Goal: Find specific page/section: Find specific page/section

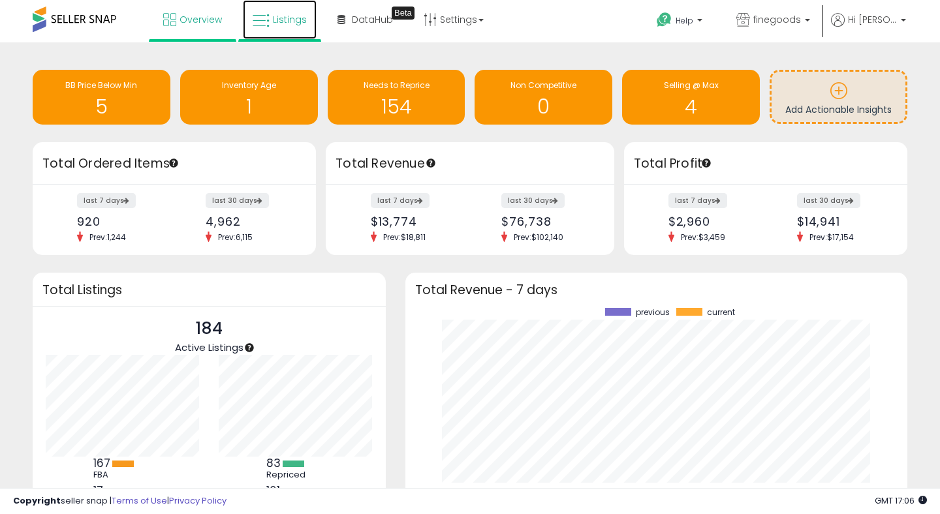
click at [283, 31] on link "Listings" at bounding box center [280, 19] width 74 height 39
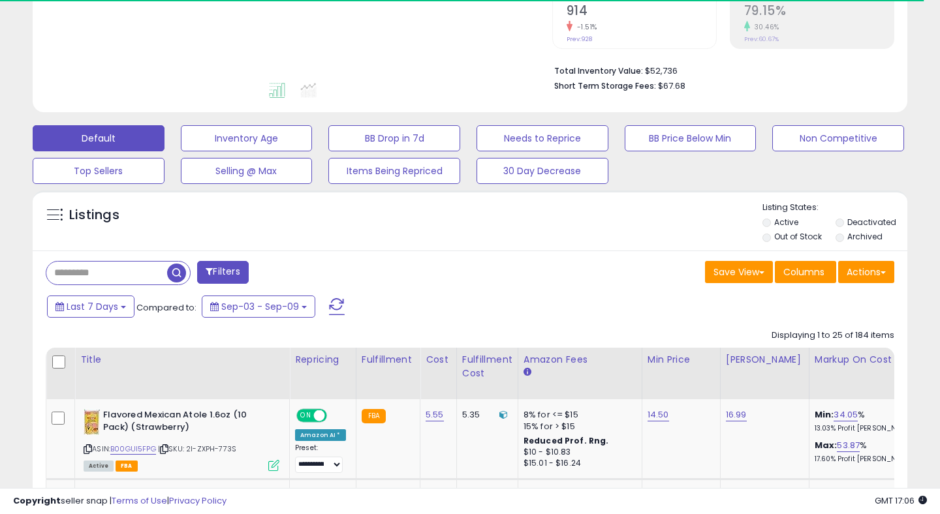
scroll to position [311, 0]
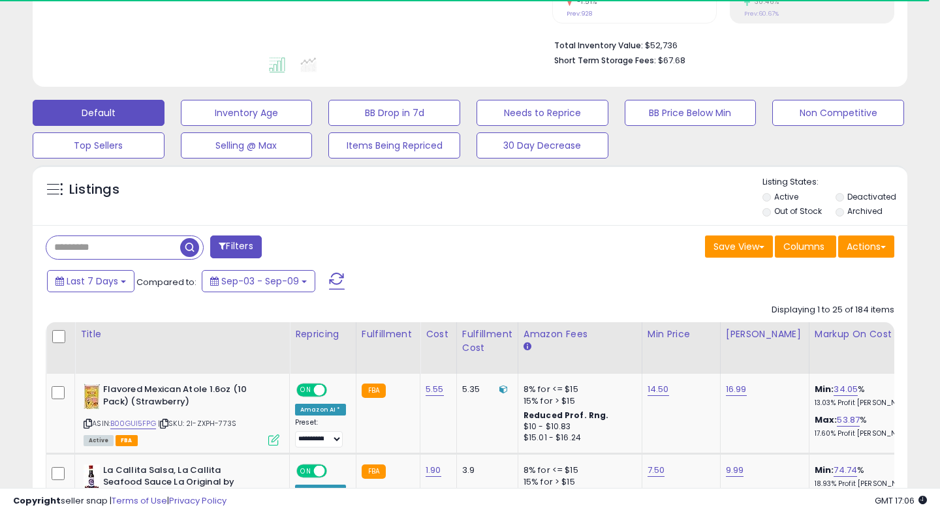
click at [138, 255] on input "text" at bounding box center [113, 247] width 134 height 23
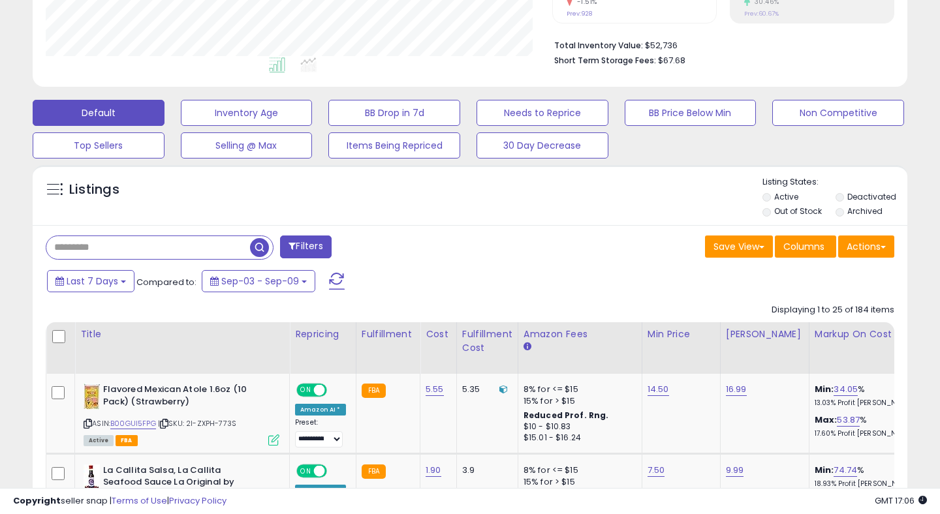
scroll to position [268, 506]
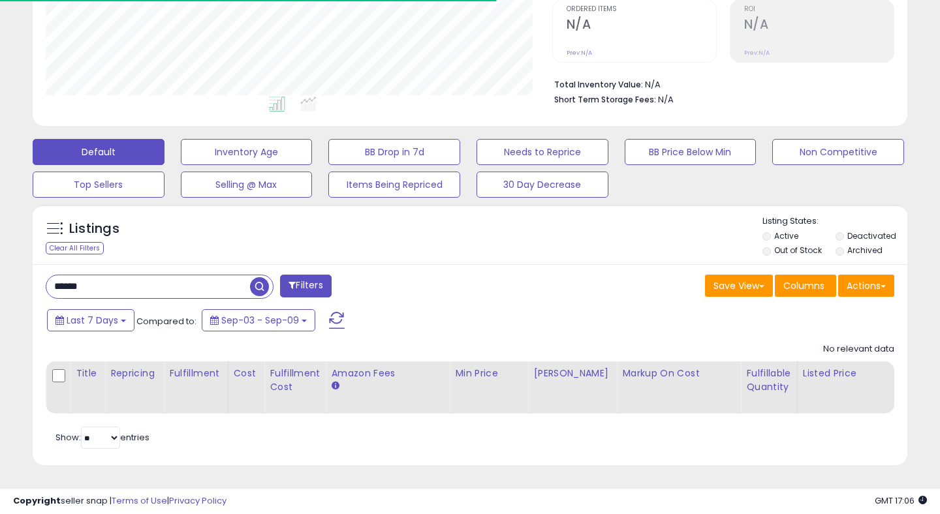
scroll to position [268, 506]
type input "******"
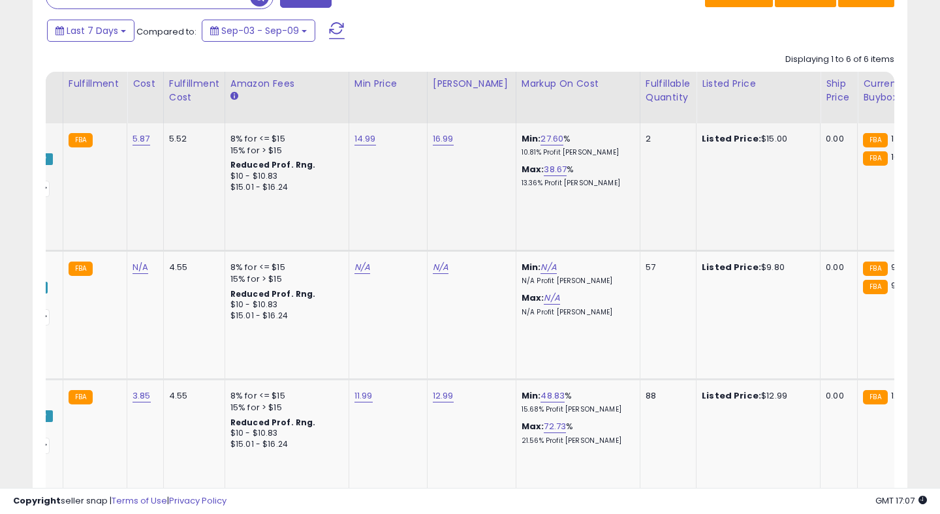
scroll to position [0, 237]
